Goal: Transaction & Acquisition: Subscribe to service/newsletter

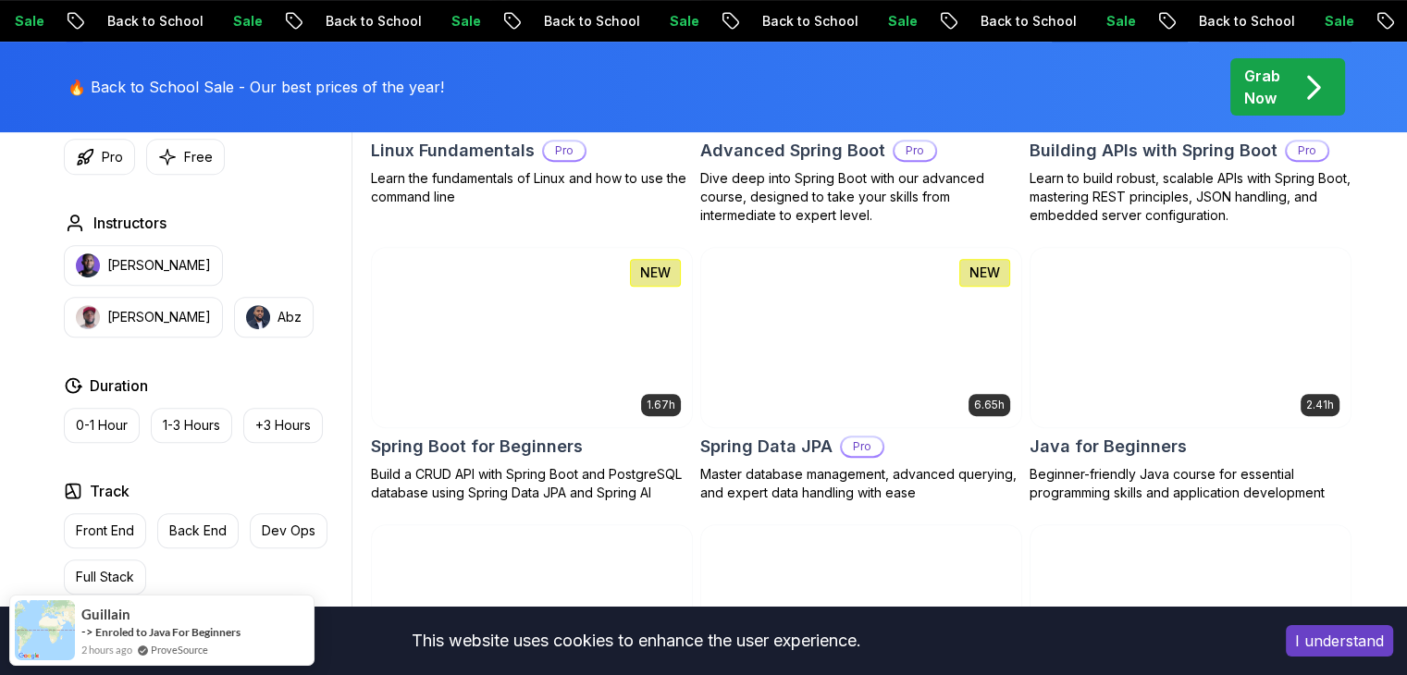
scroll to position [762, 0]
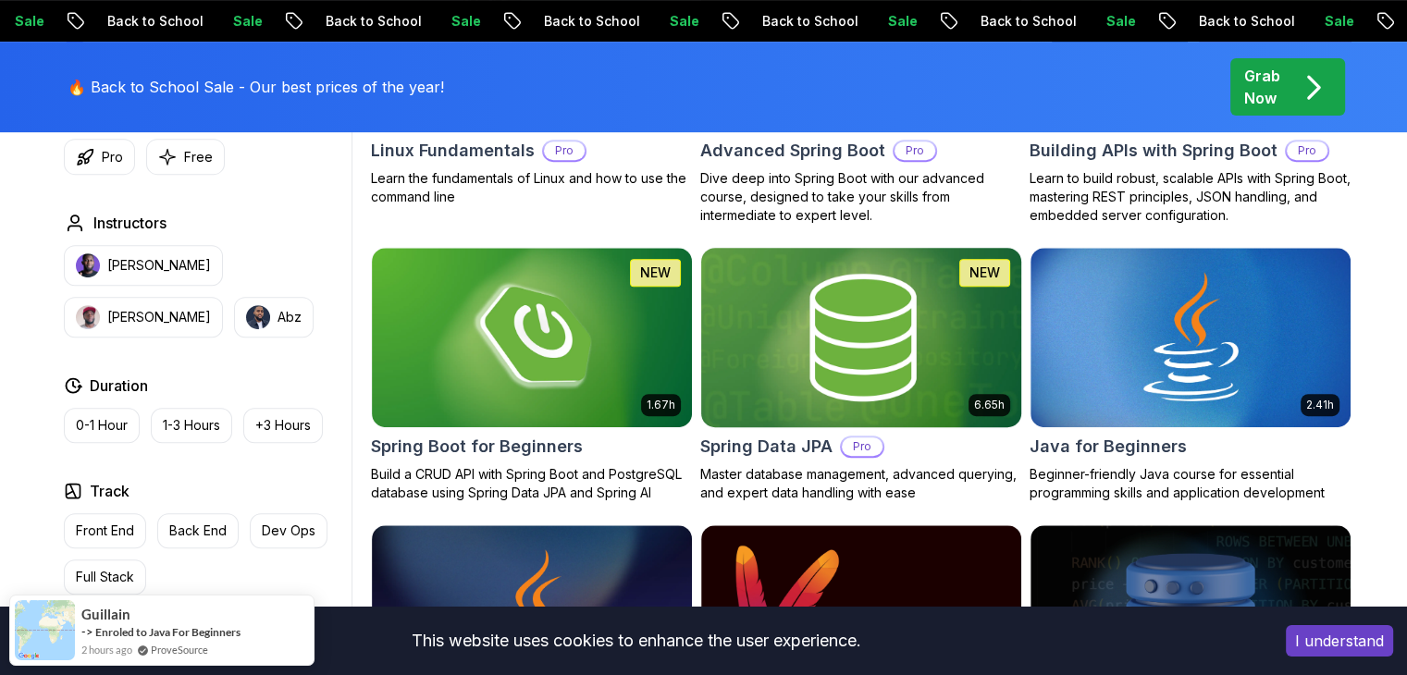
click at [900, 345] on img at bounding box center [861, 337] width 336 height 188
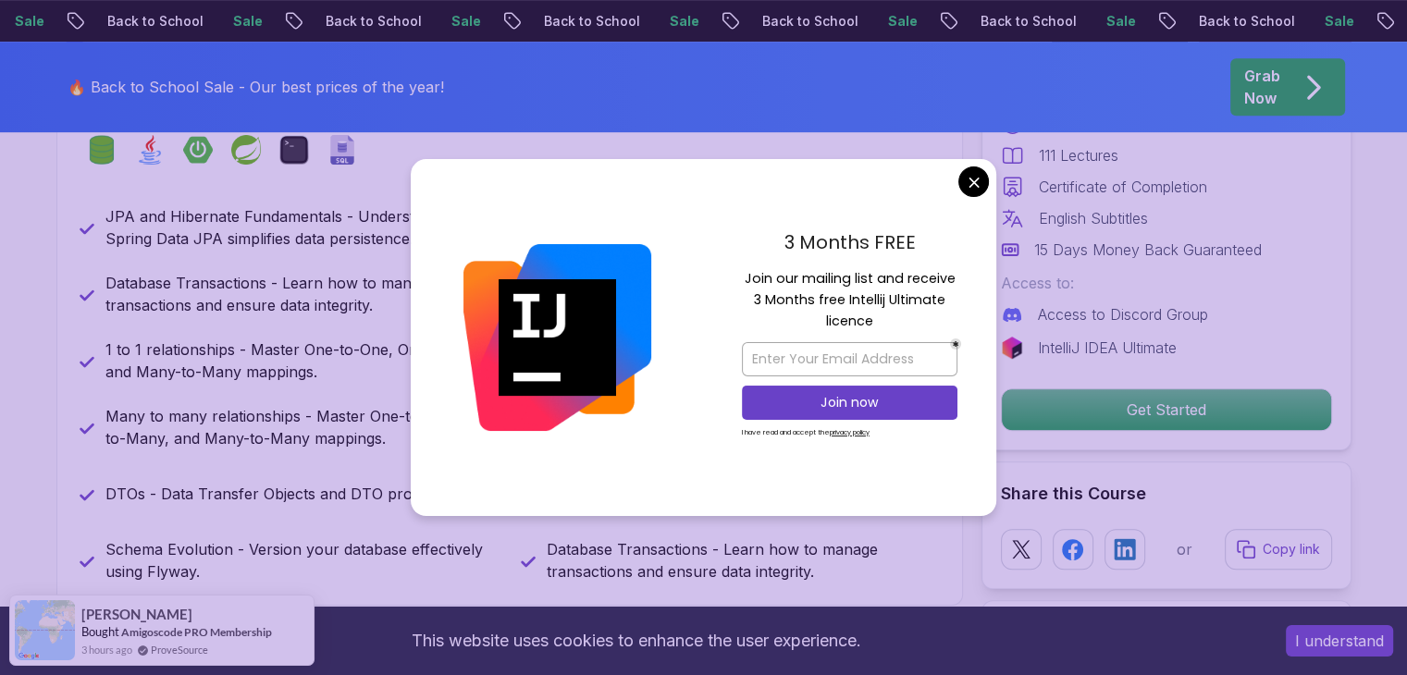
scroll to position [899, 0]
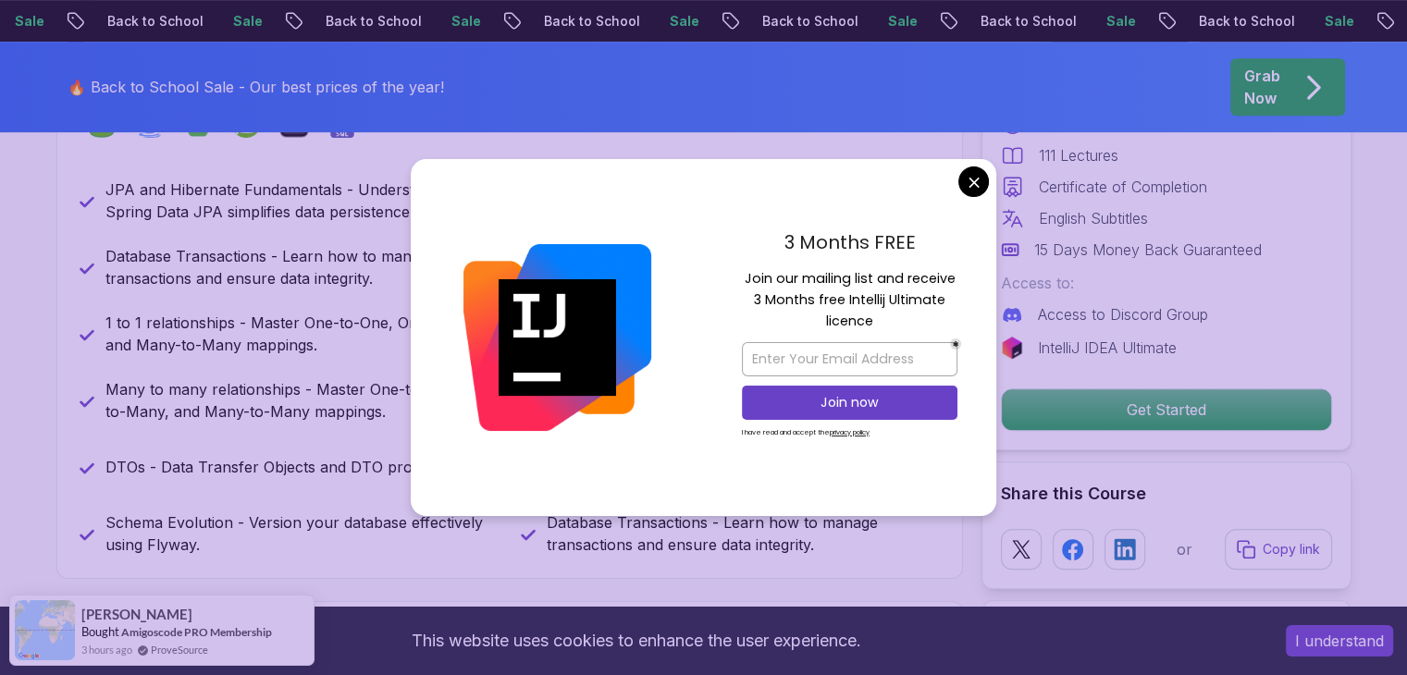
drag, startPoint x: 866, startPoint y: 275, endPoint x: 888, endPoint y: 322, distance: 52.2
click at [888, 322] on p "Join our mailing list and receive 3 Months free Intellij Ultimate licence" at bounding box center [850, 300] width 216 height 65
click at [861, 352] on input "email" at bounding box center [850, 359] width 216 height 34
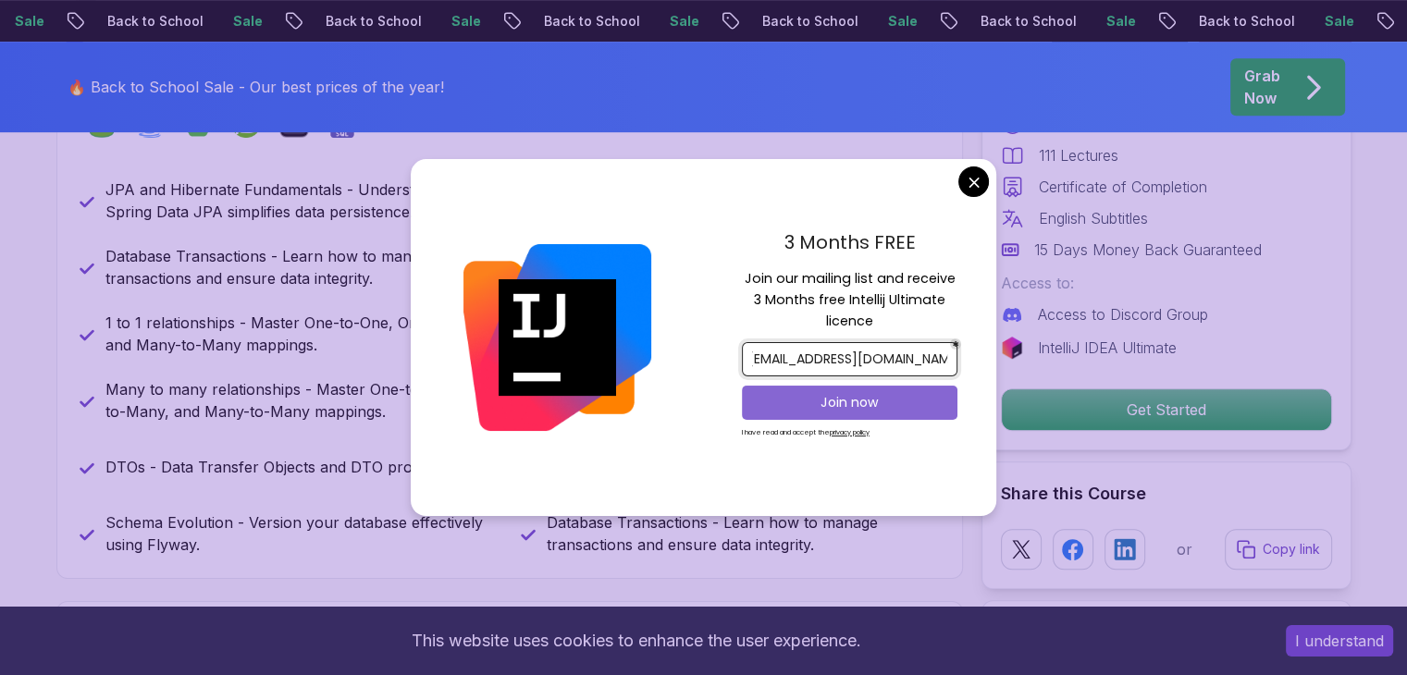
type input "[EMAIL_ADDRESS][DOMAIN_NAME]"
click at [875, 400] on p "Join now" at bounding box center [849, 402] width 175 height 19
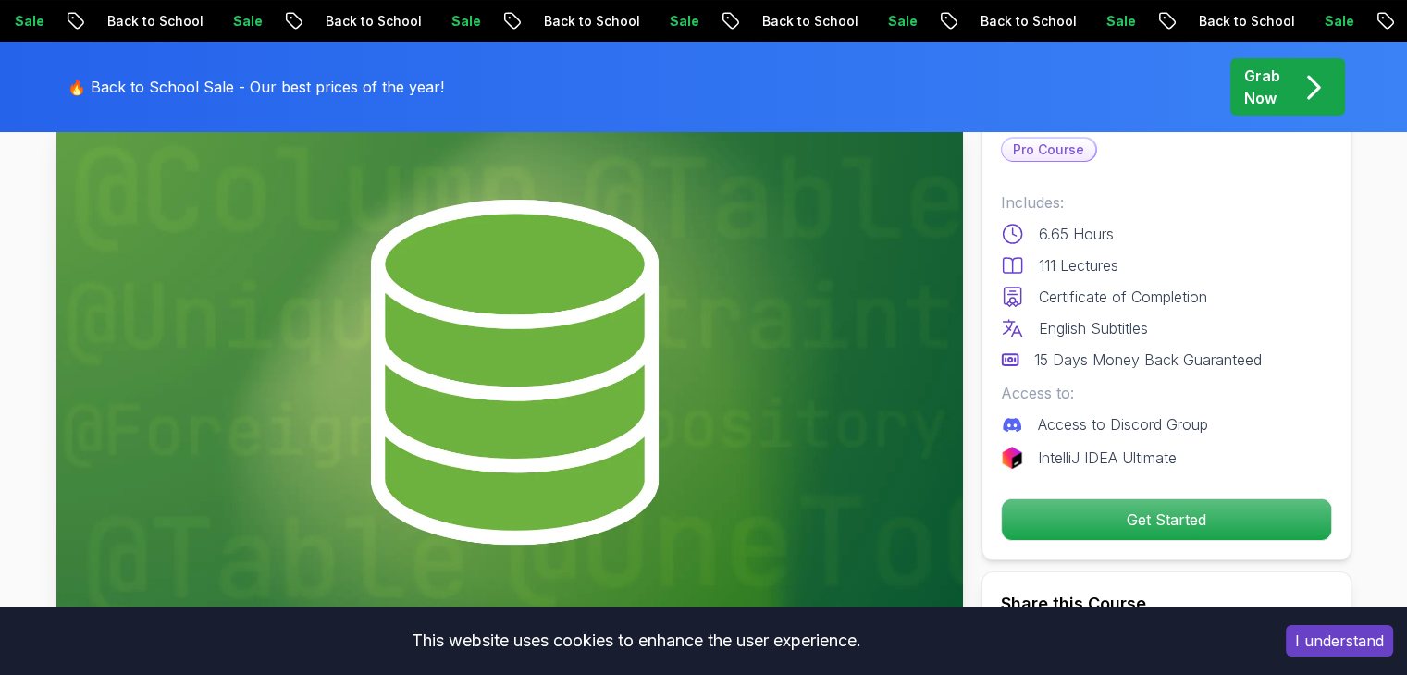
scroll to position [126, 0]
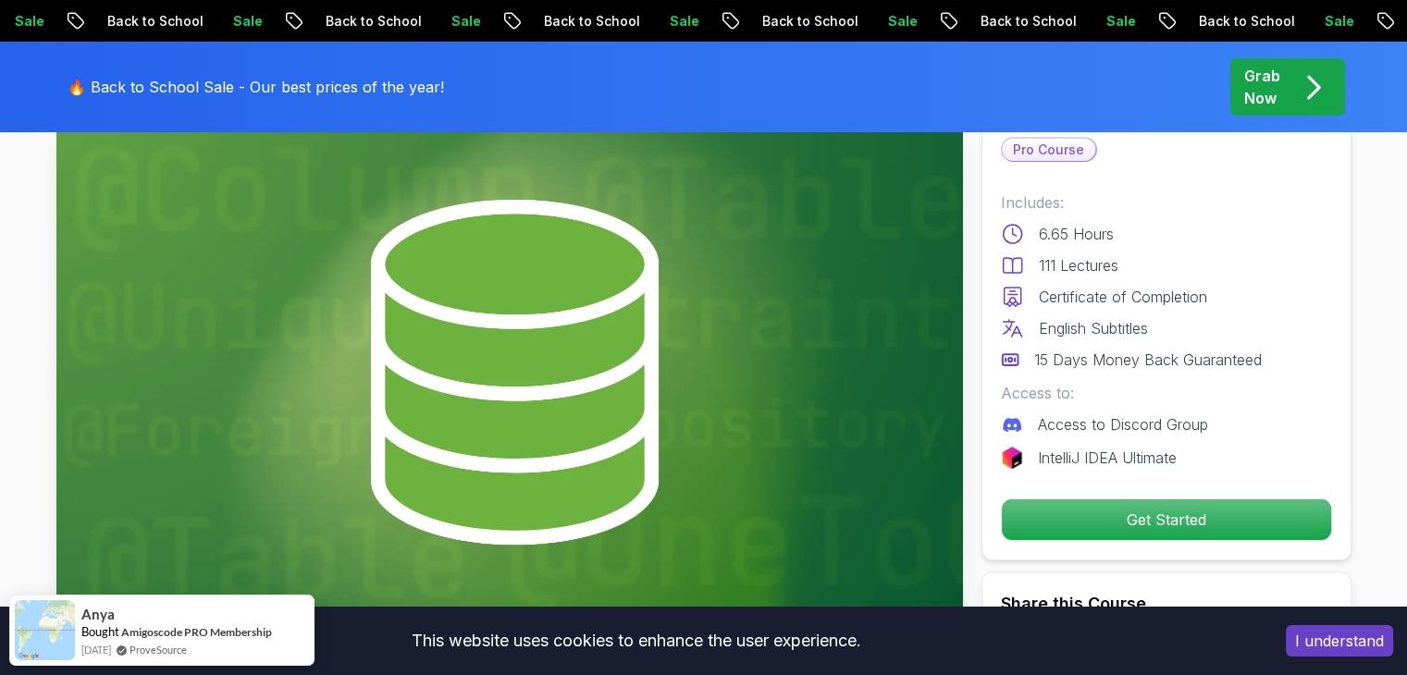
click at [1318, 630] on button "I understand" at bounding box center [1339, 640] width 107 height 31
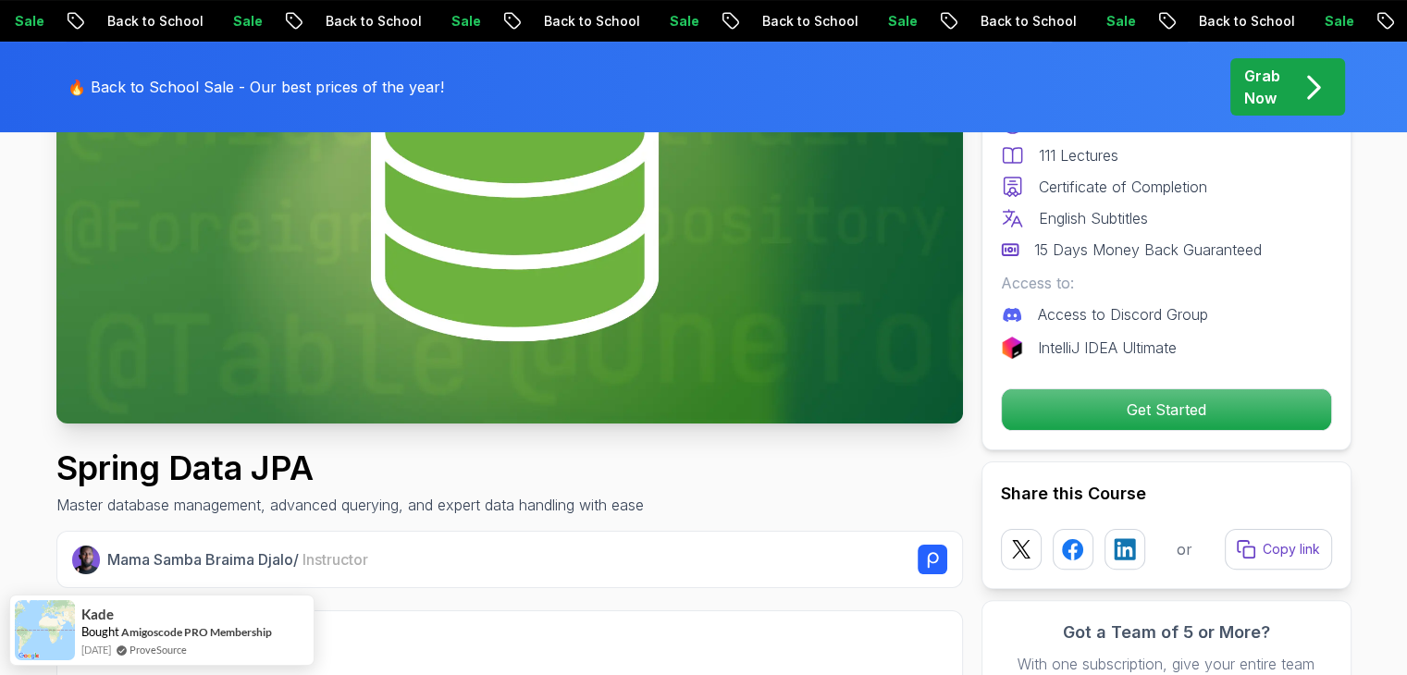
scroll to position [331, 0]
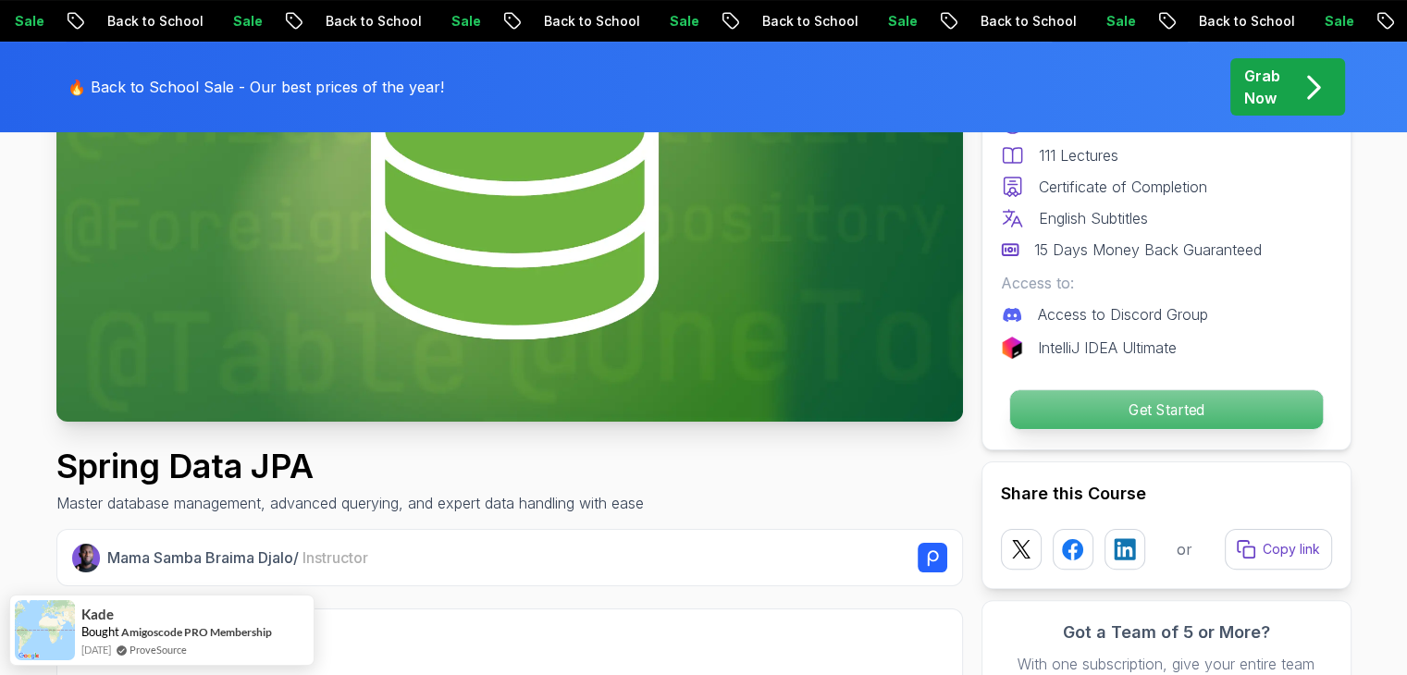
click at [1147, 413] on p "Get Started" at bounding box center [1165, 409] width 313 height 39
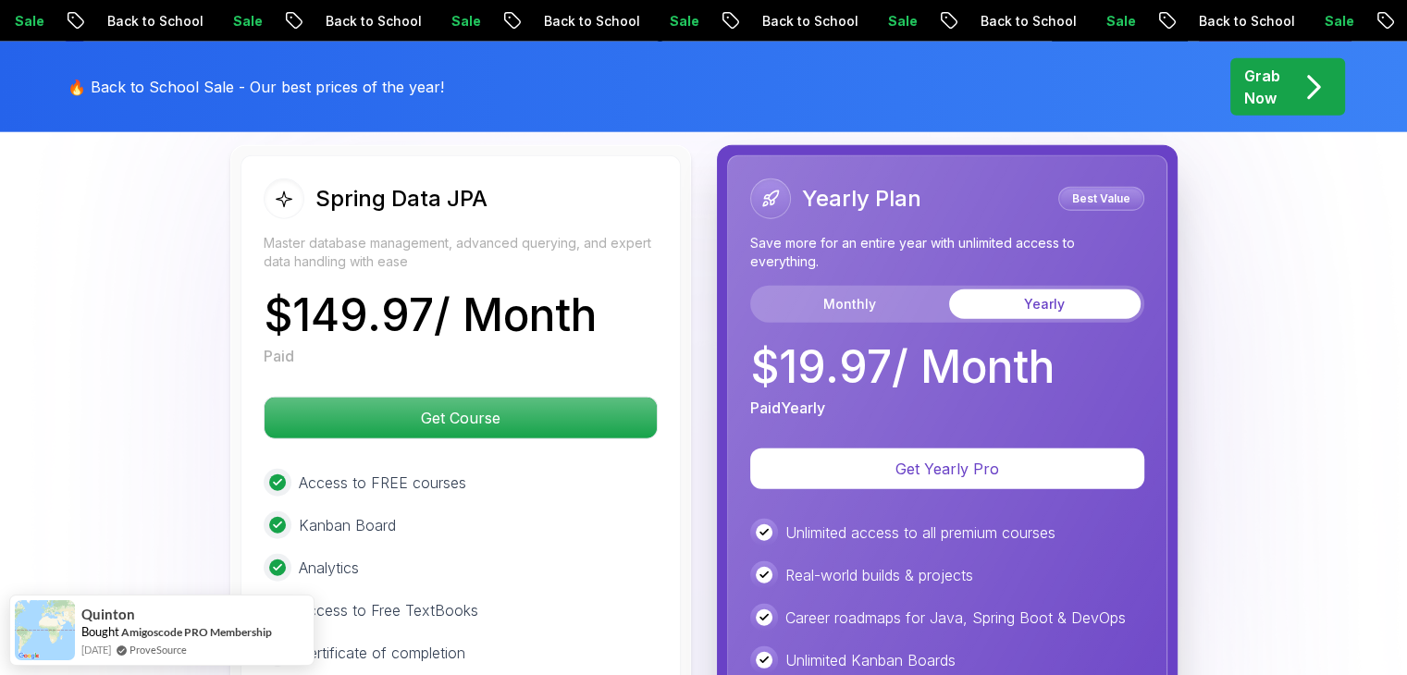
scroll to position [4692, 0]
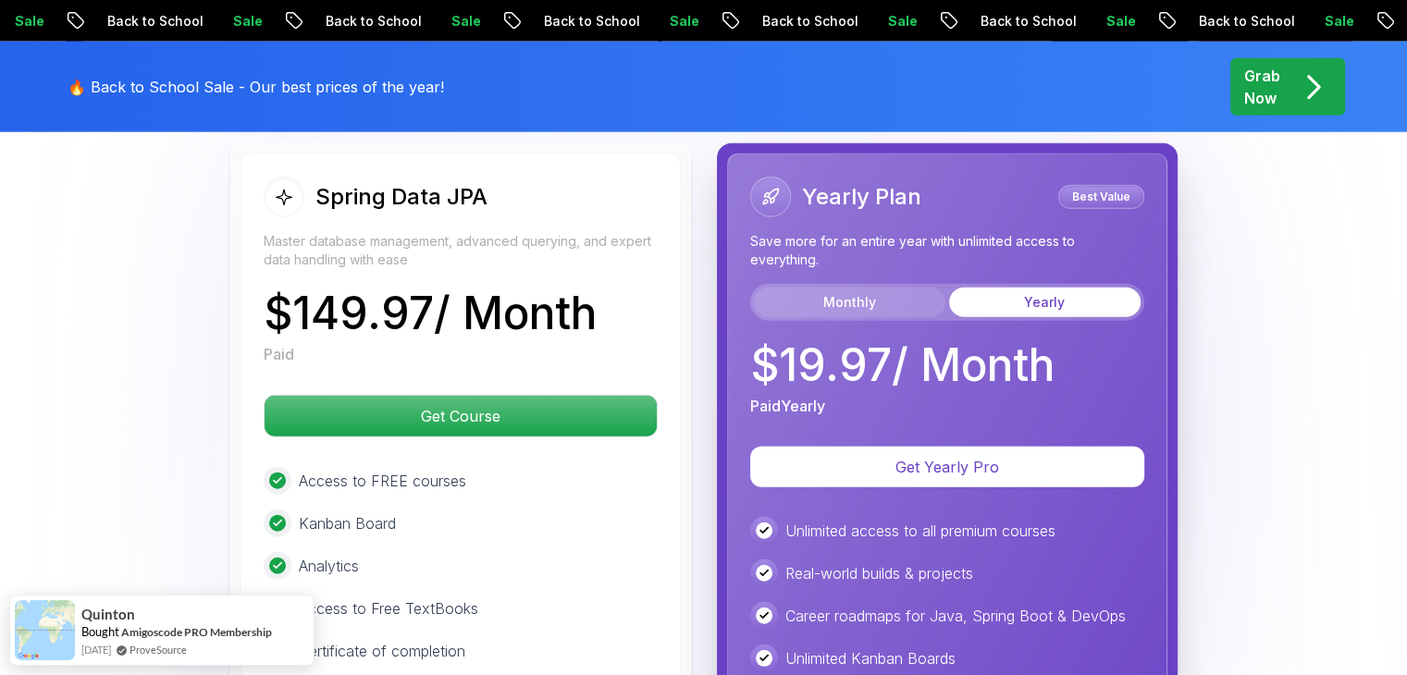
click at [852, 288] on button "Monthly" at bounding box center [850, 303] width 192 height 30
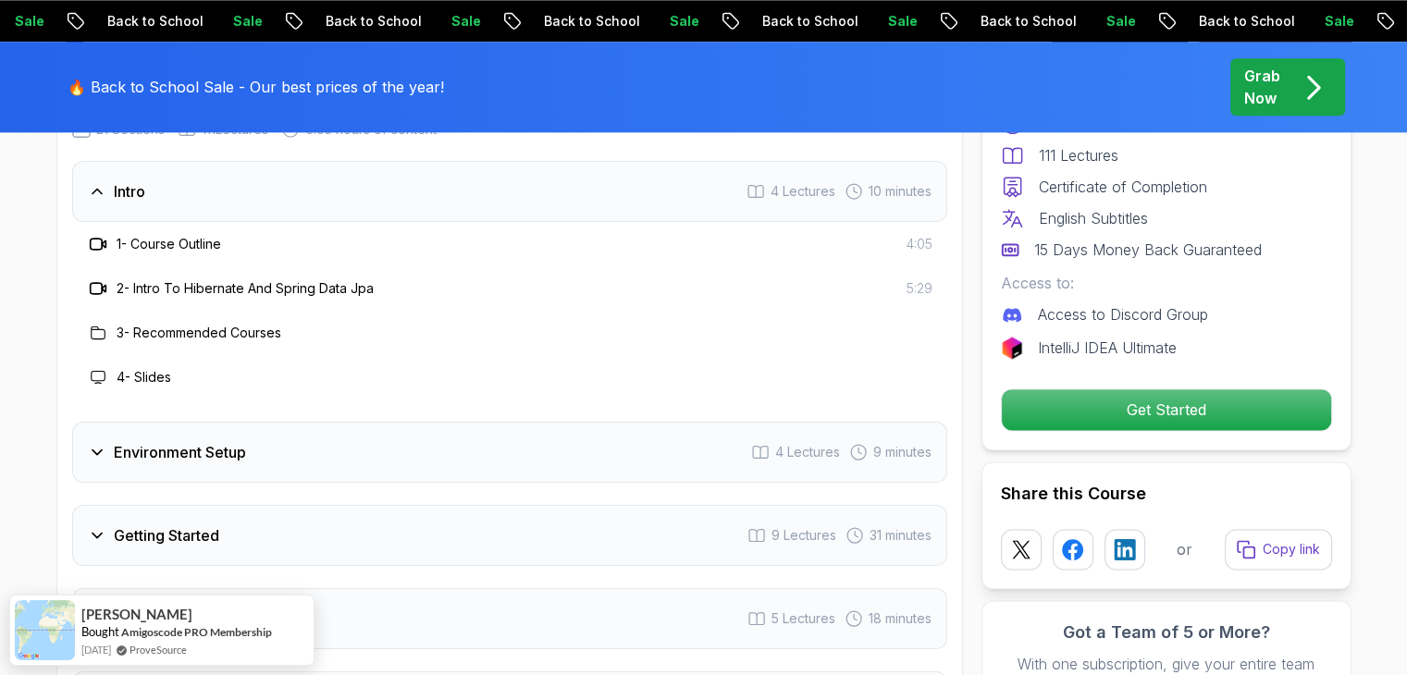
scroll to position [2354, 0]
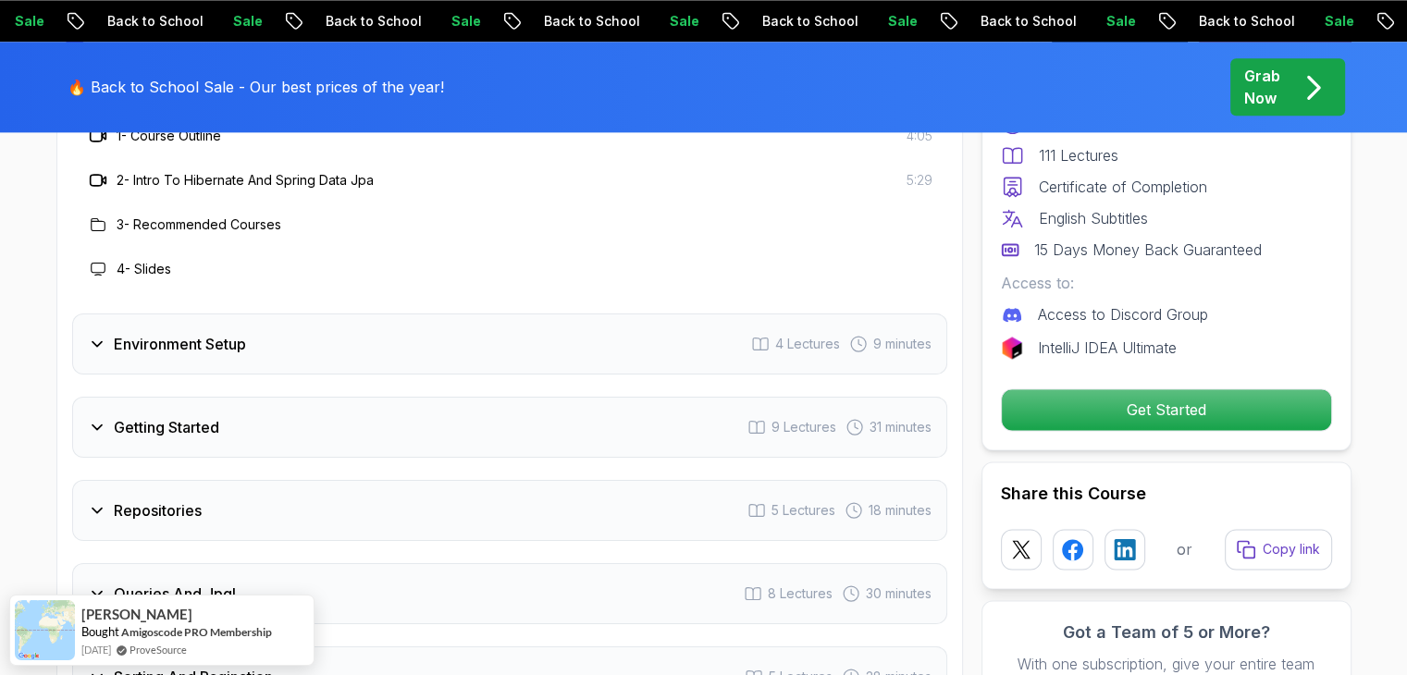
click at [370, 413] on div "Getting Started 9 Lectures 31 minutes" at bounding box center [509, 427] width 875 height 61
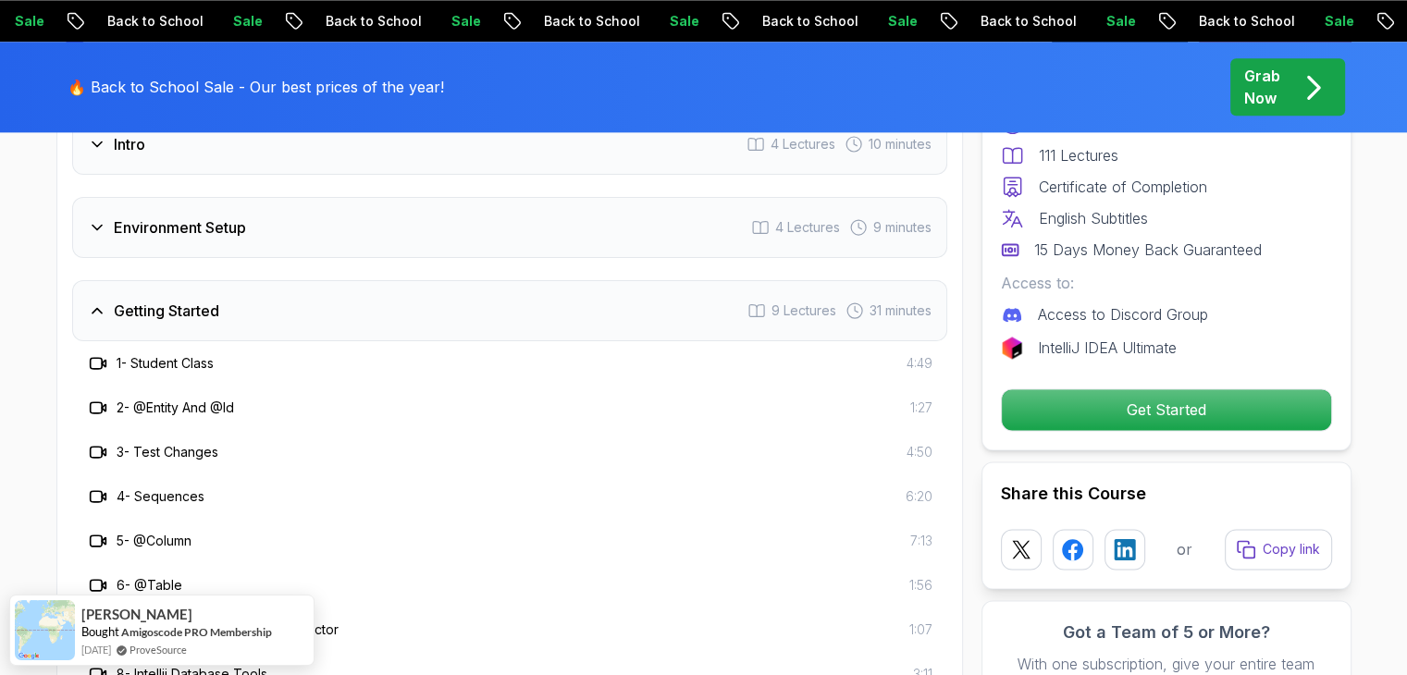
scroll to position [2395, 0]
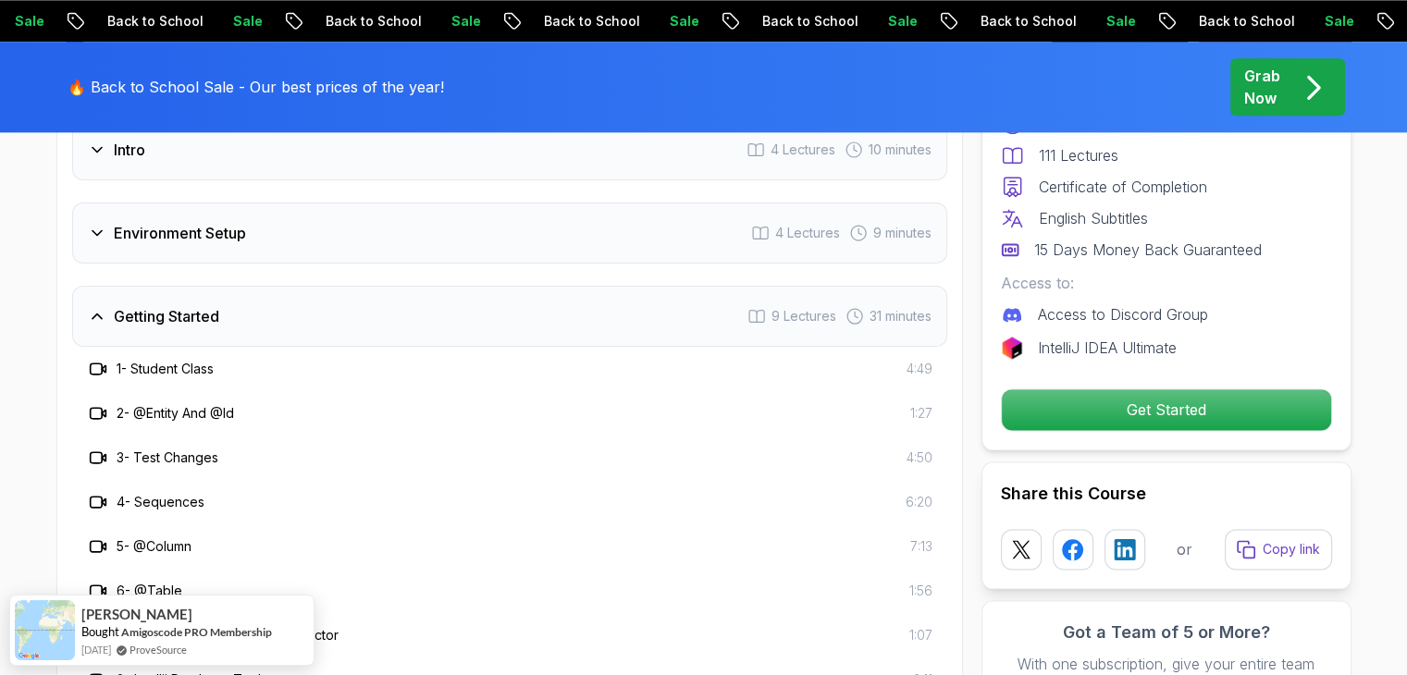
click at [327, 286] on div "Getting Started 9 Lectures 31 minutes" at bounding box center [509, 316] width 875 height 61
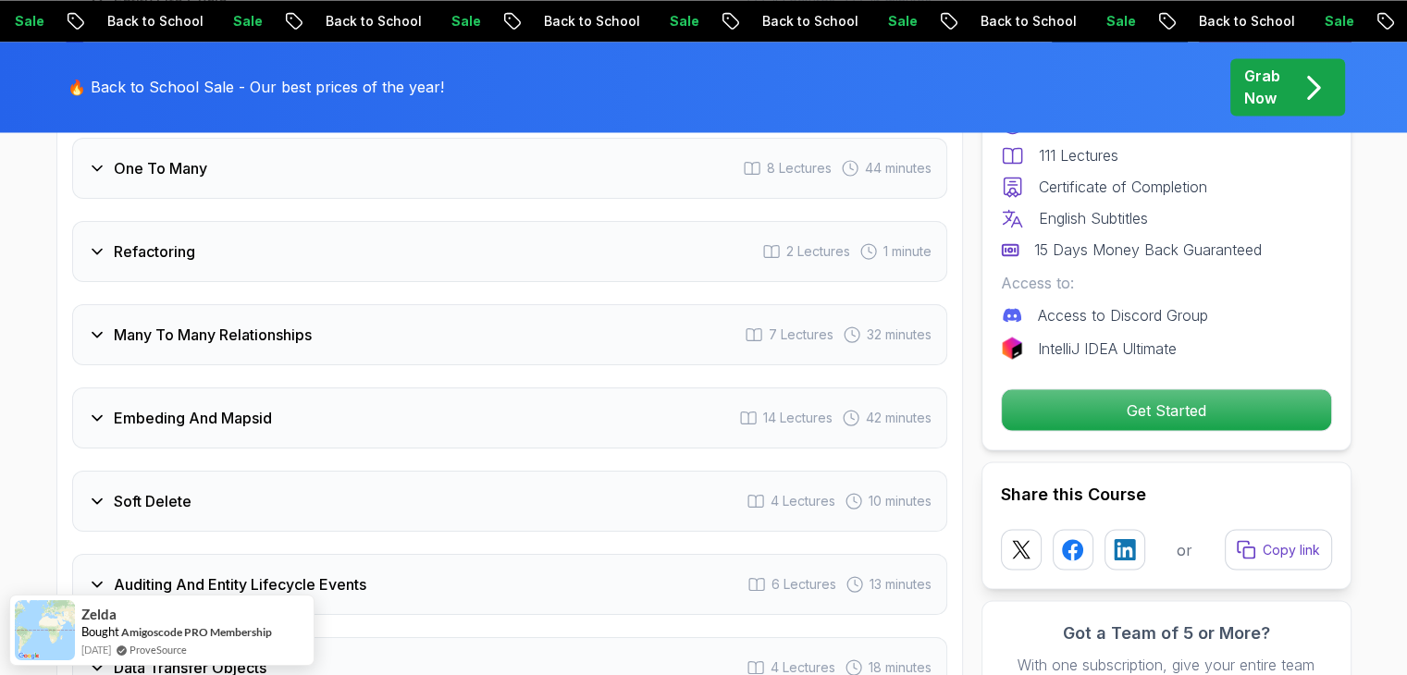
scroll to position [3214, 0]
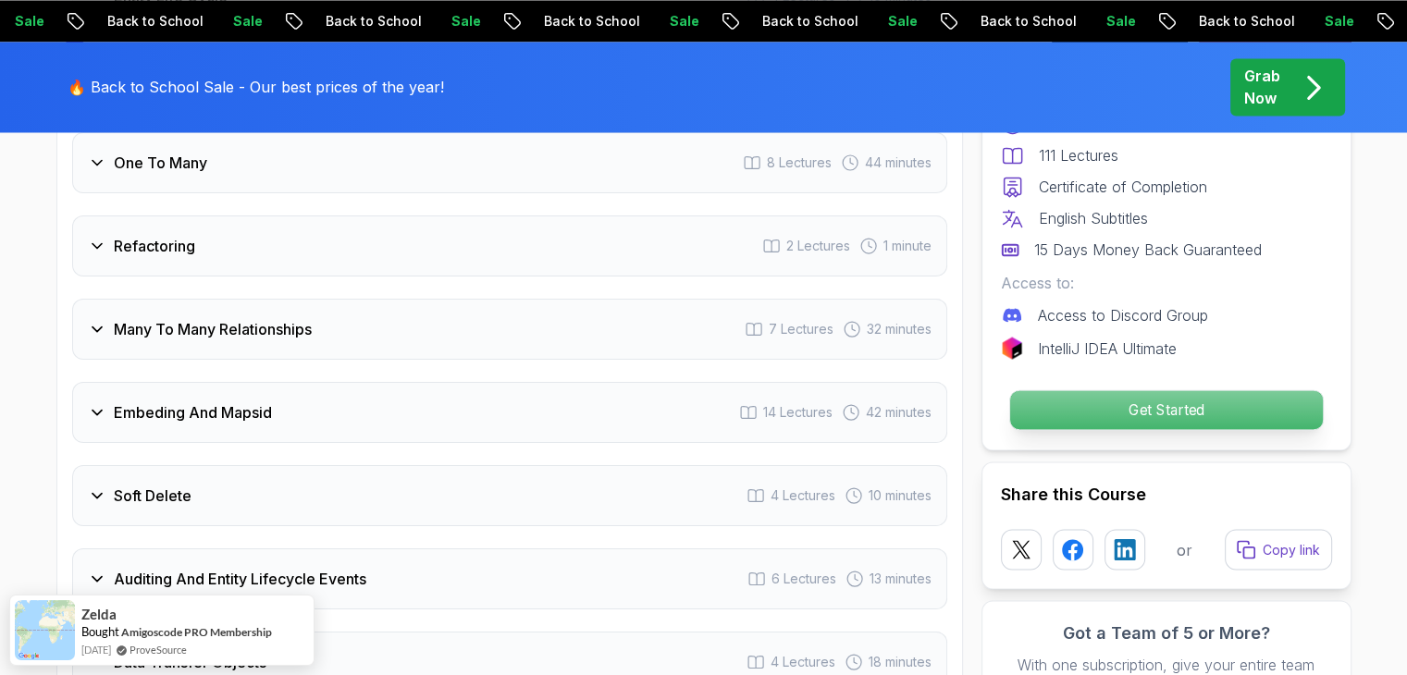
click at [1144, 400] on p "Get Started" at bounding box center [1165, 409] width 313 height 39
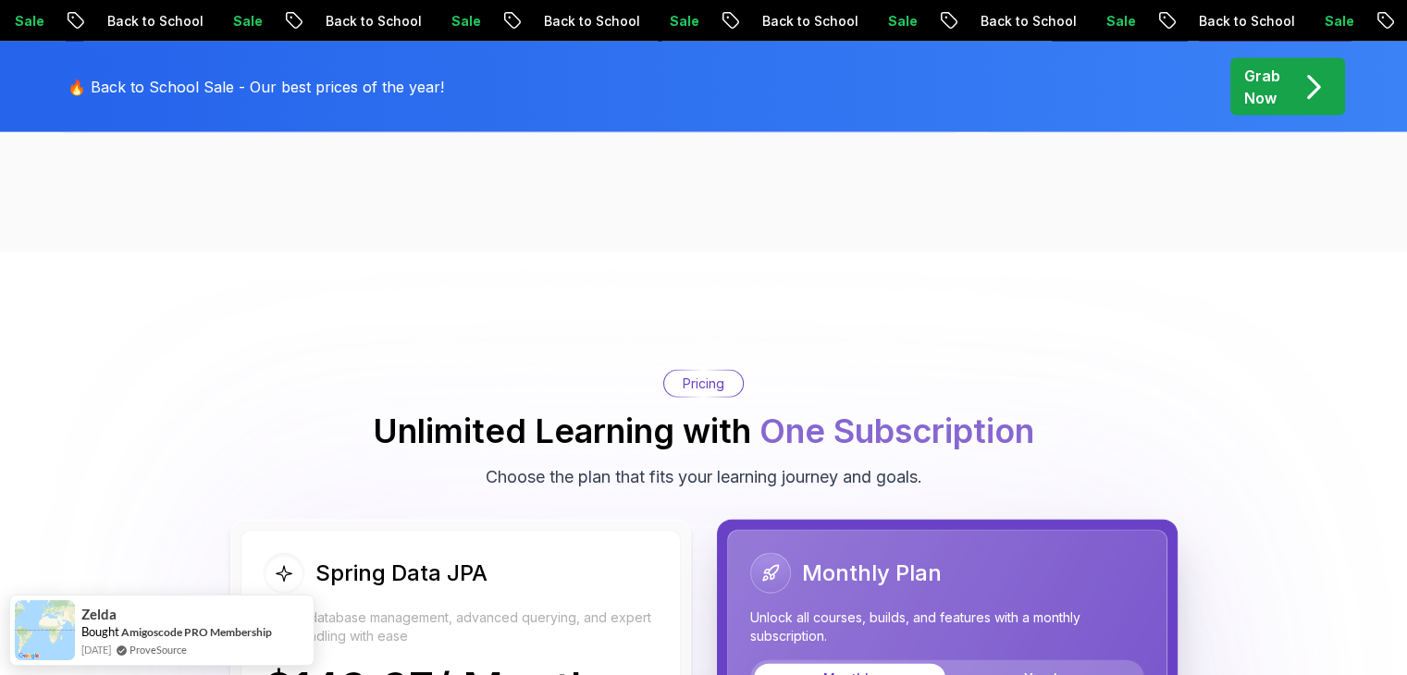
scroll to position [4112, 0]
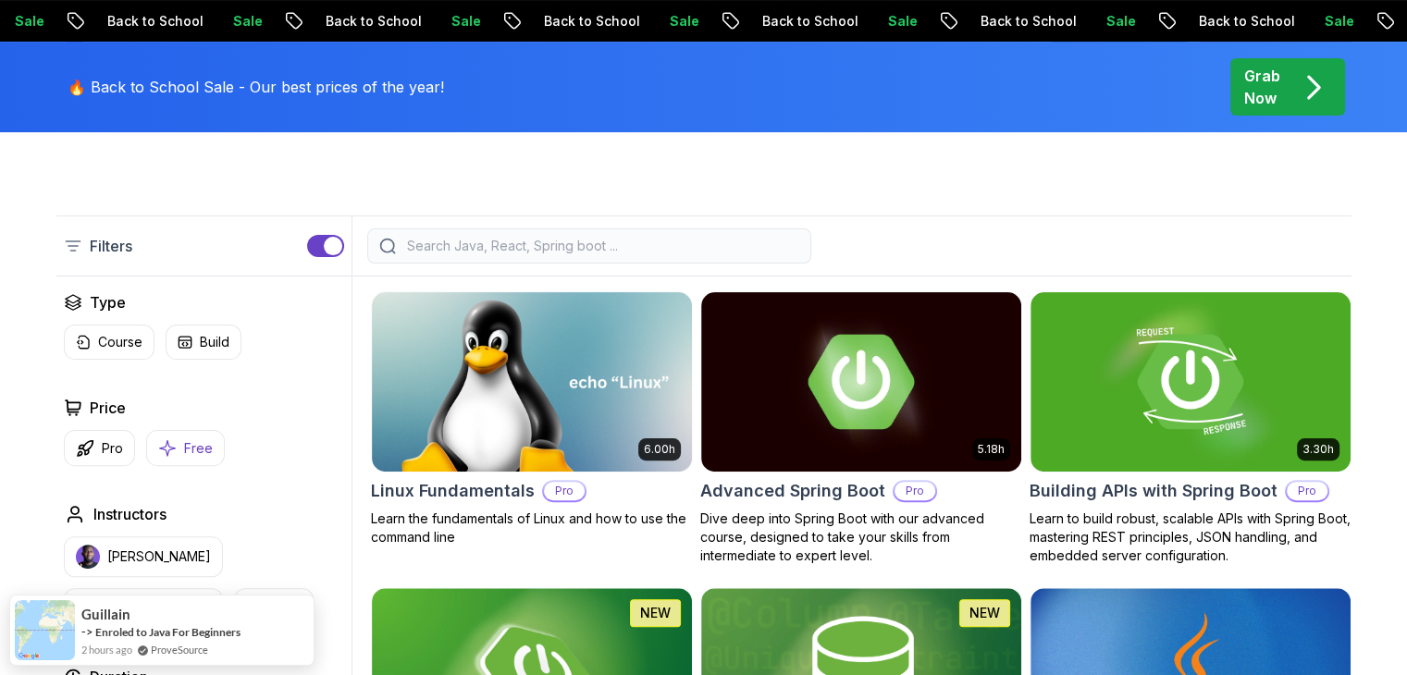
click at [178, 445] on button "Free" at bounding box center [185, 448] width 79 height 36
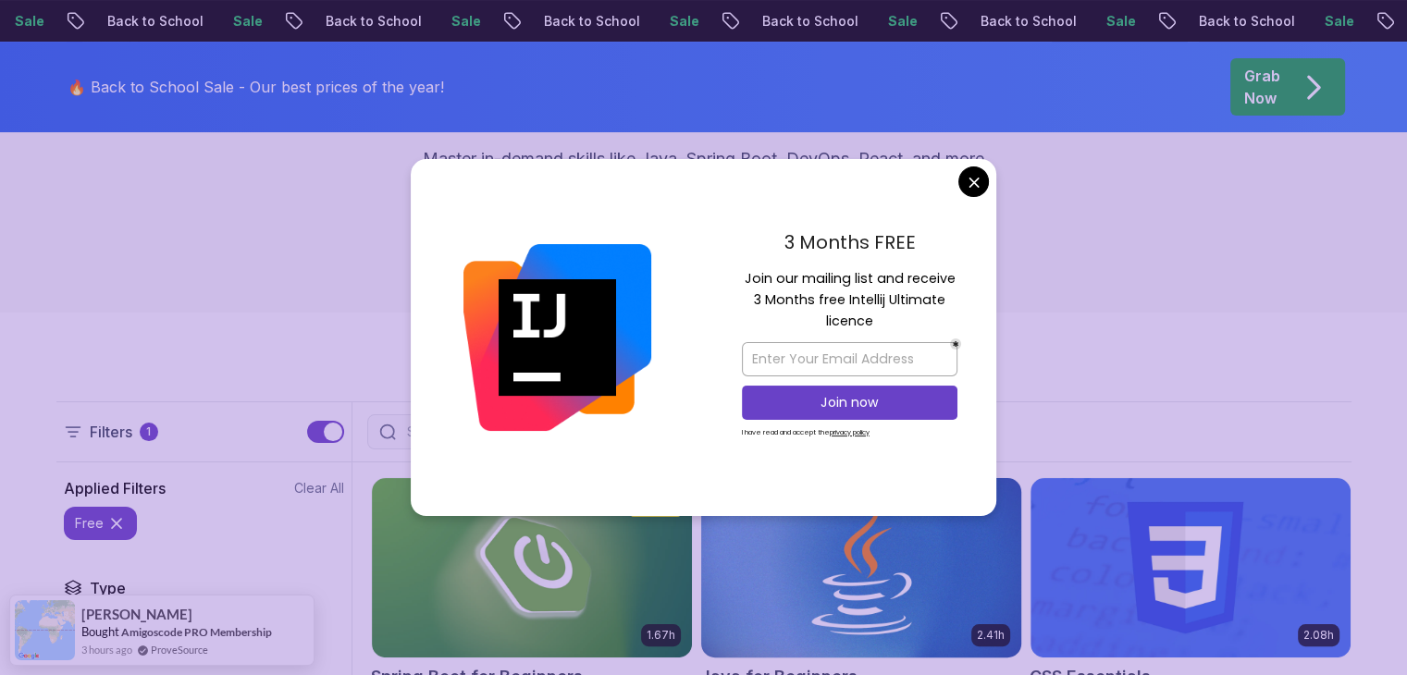
scroll to position [233, 0]
